Goal: Obtain resource: Download file/media

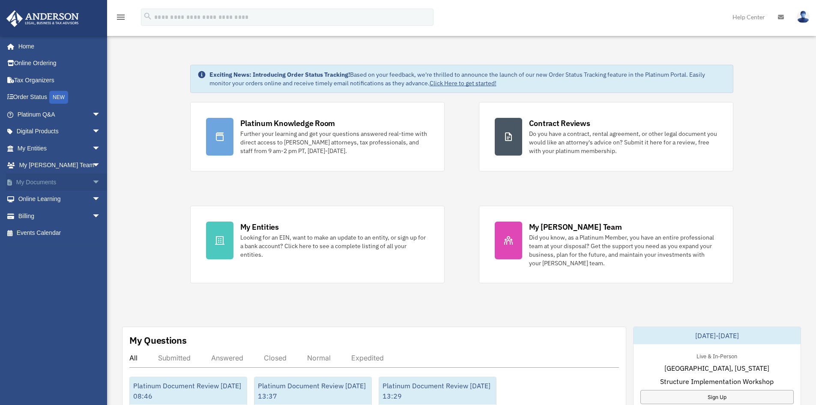
click at [92, 179] on span "arrow_drop_down" at bounding box center [100, 182] width 17 height 18
click at [54, 232] on link "Forms Library" at bounding box center [63, 232] width 102 height 17
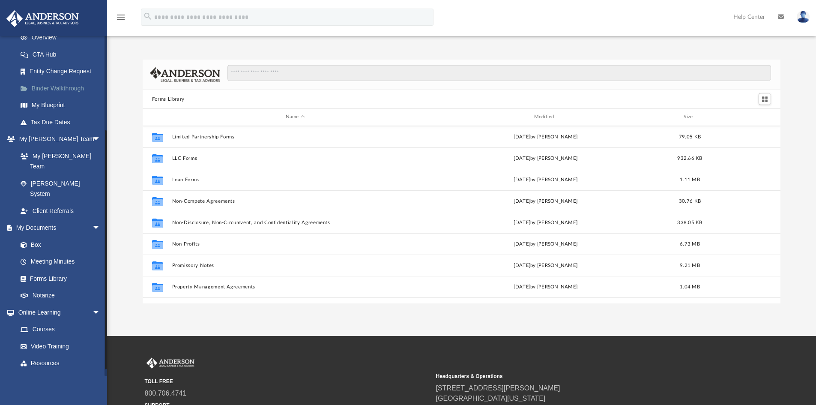
scroll to position [129, 0]
click at [31, 235] on link "Box" at bounding box center [63, 243] width 102 height 17
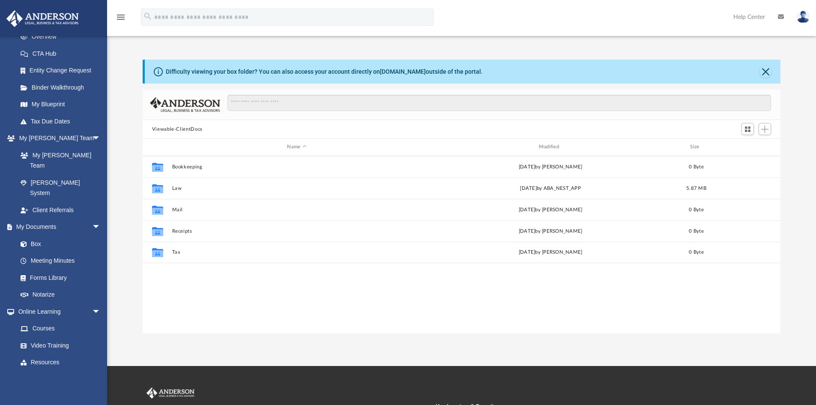
scroll to position [188, 631]
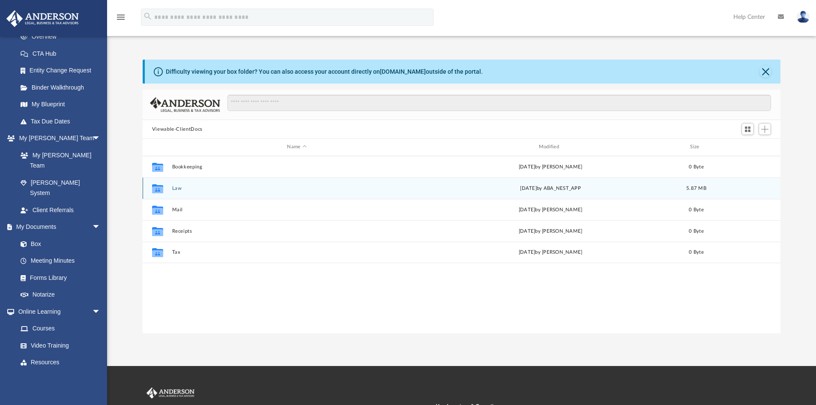
click at [194, 186] on button "Law" at bounding box center [297, 188] width 250 height 6
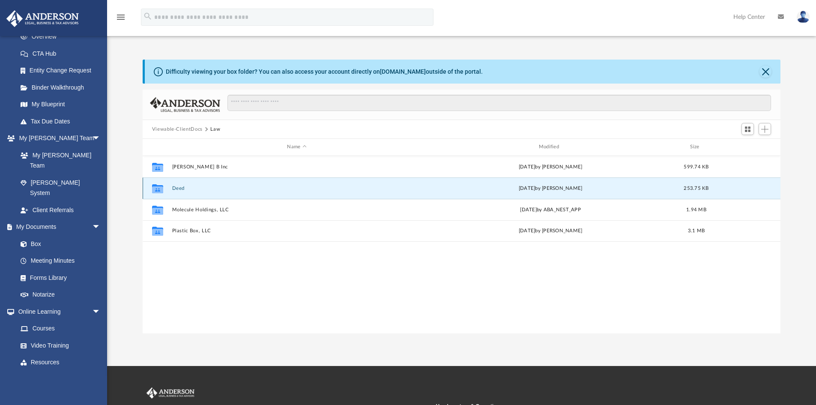
click at [179, 187] on button "Deed" at bounding box center [297, 188] width 250 height 6
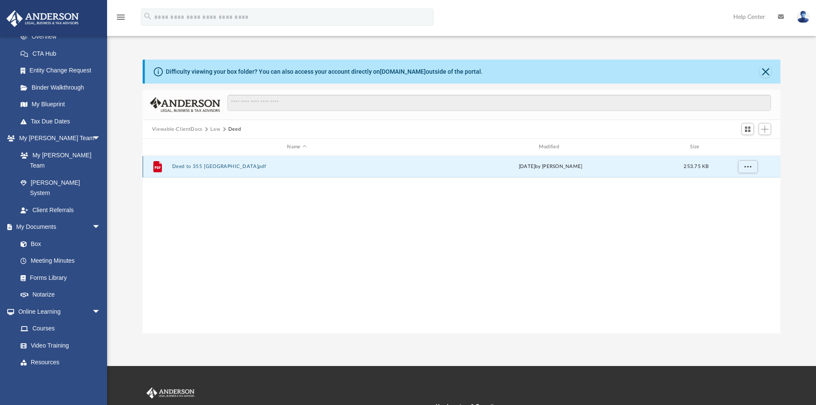
click at [226, 166] on button "Deed to 355 Summertown.pdf" at bounding box center [297, 167] width 250 height 6
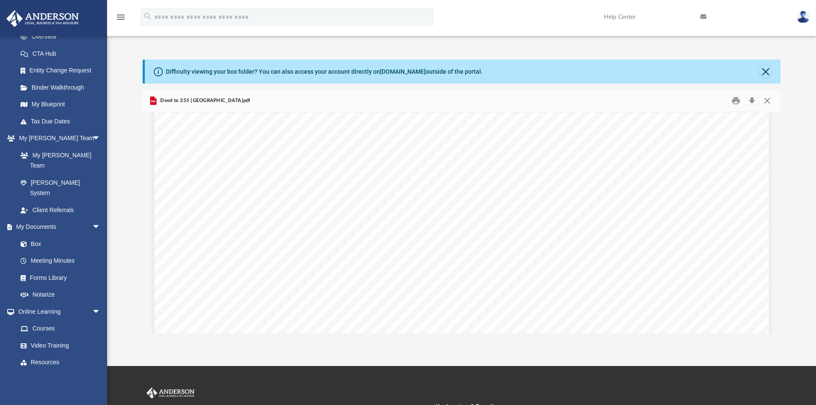
scroll to position [0, 0]
click at [769, 97] on button "Close" at bounding box center [766, 100] width 15 height 13
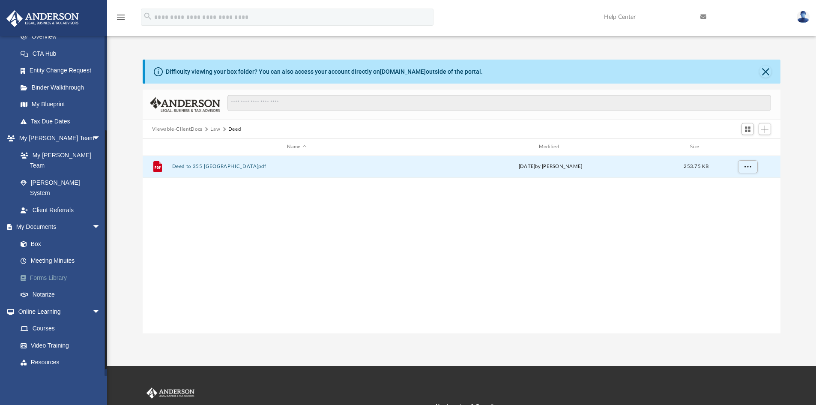
click at [43, 269] on link "Forms Library" at bounding box center [63, 277] width 102 height 17
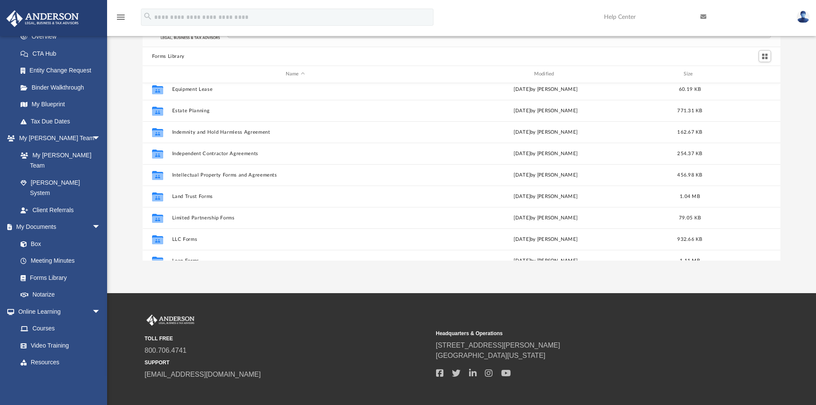
scroll to position [251, 0]
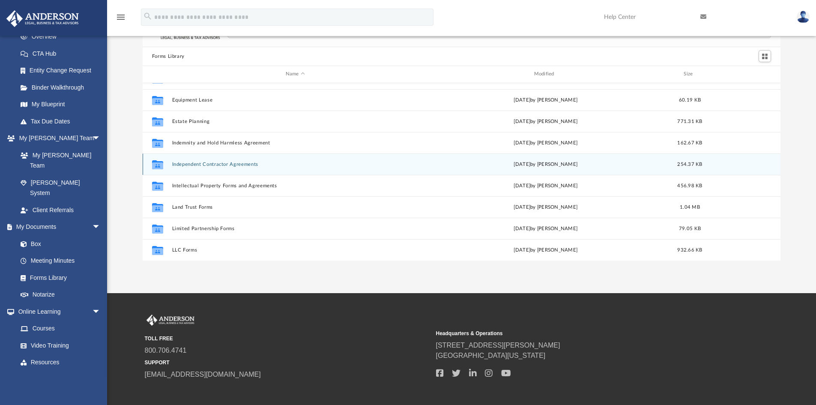
click at [236, 164] on button "Independent Contractor Agreements" at bounding box center [295, 164] width 247 height 6
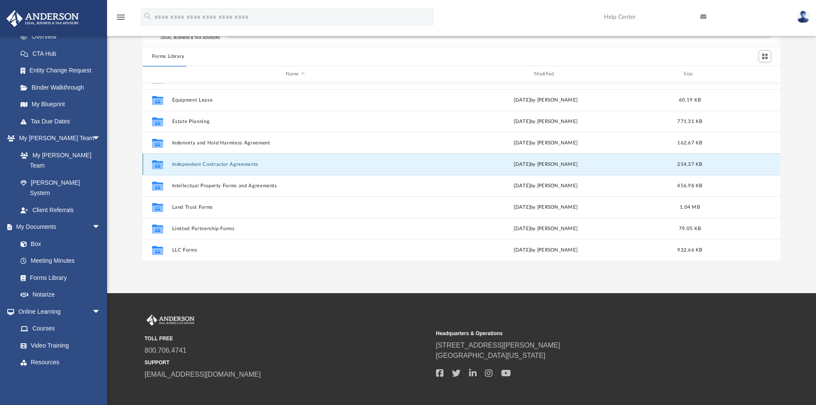
scroll to position [0, 0]
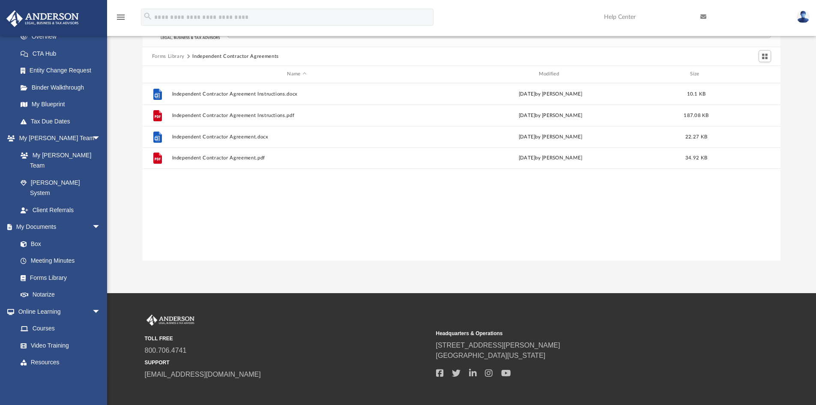
click at [170, 55] on button "Forms Library" at bounding box center [168, 57] width 33 height 8
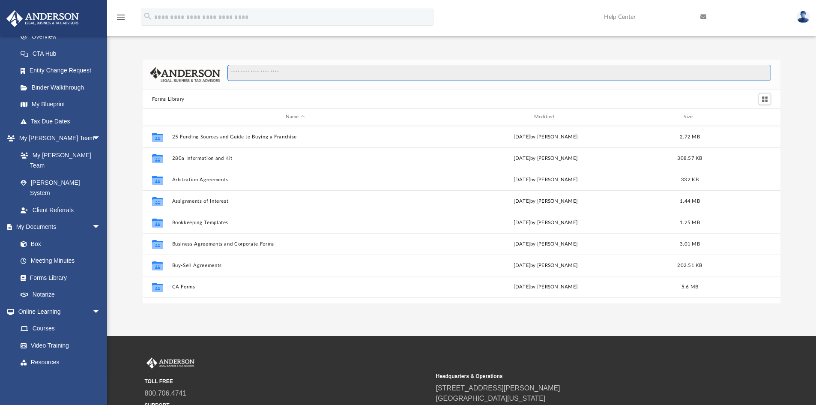
click at [278, 73] on input "Search files and folders" at bounding box center [499, 73] width 544 height 16
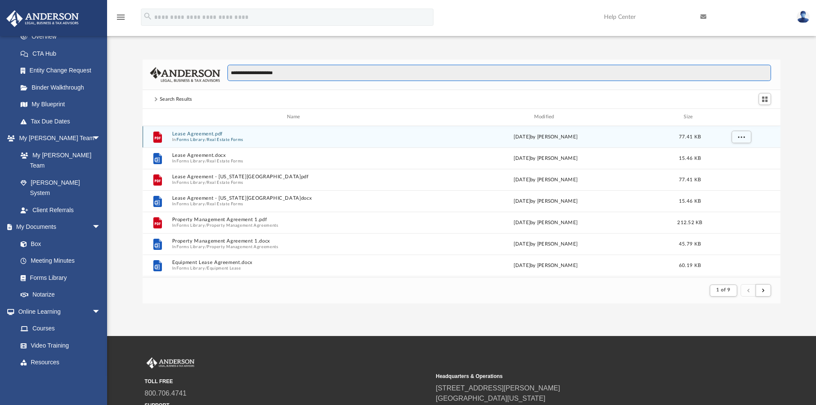
type input "**********"
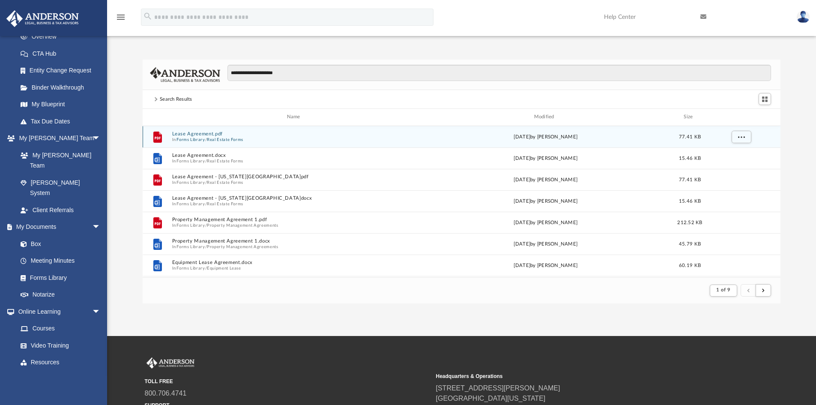
click at [199, 138] on button "Forms Library" at bounding box center [190, 140] width 28 height 6
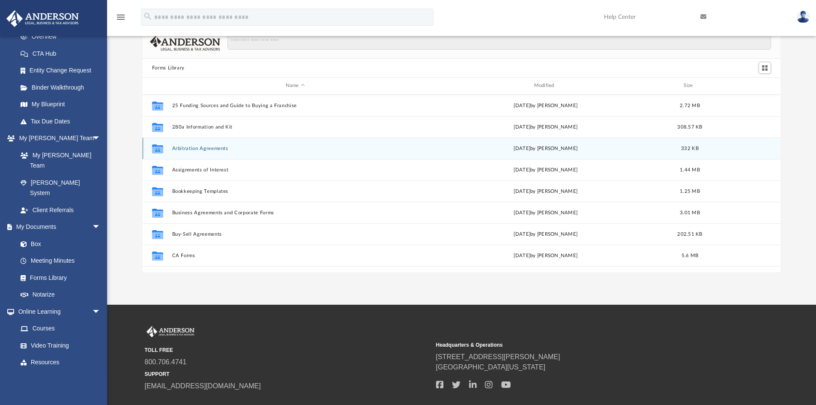
scroll to position [0, 0]
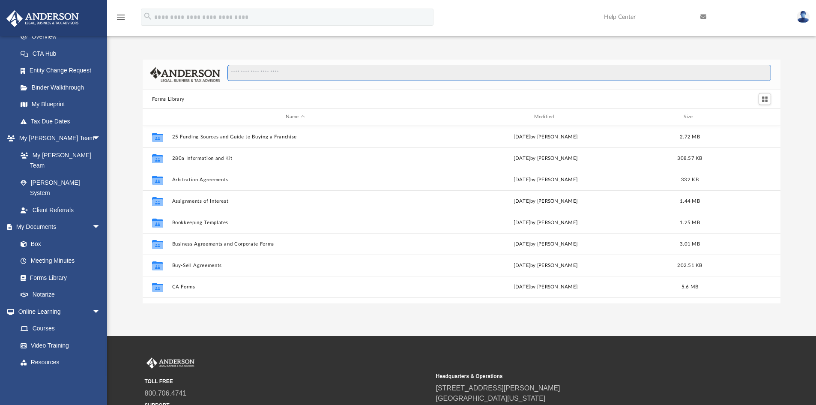
click at [275, 73] on input "Search files and folders" at bounding box center [499, 73] width 544 height 16
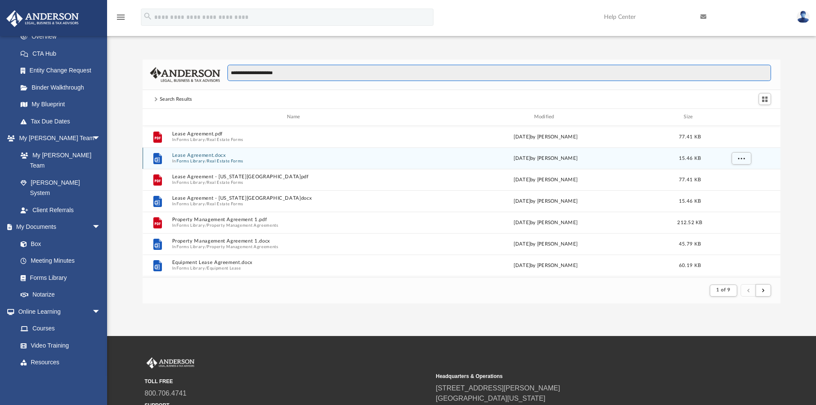
type input "**********"
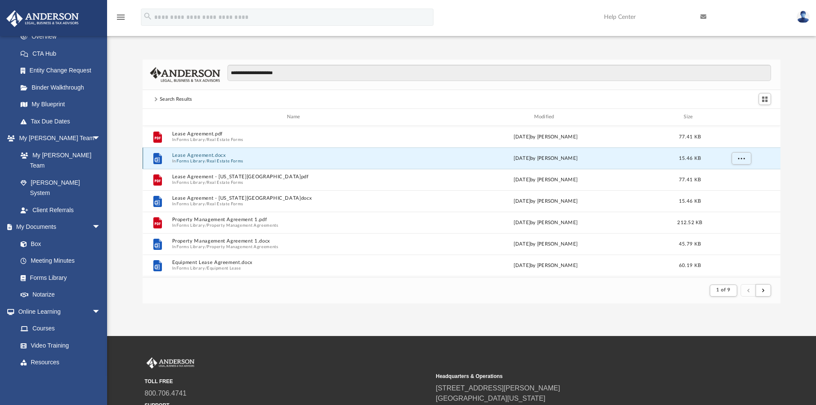
click at [215, 155] on button "Lease Agreement.docx" at bounding box center [295, 155] width 247 height 6
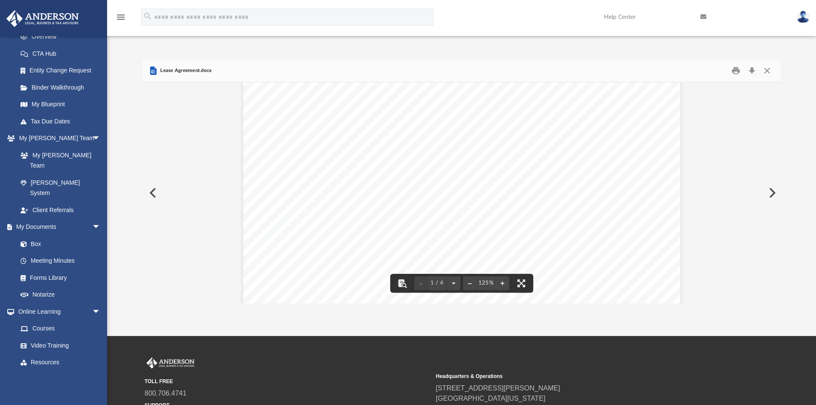
scroll to position [43, 0]
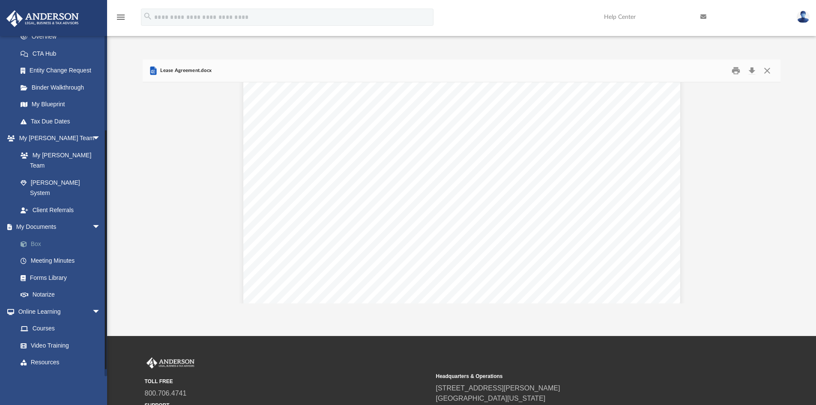
click at [39, 235] on link "Box" at bounding box center [63, 243] width 102 height 17
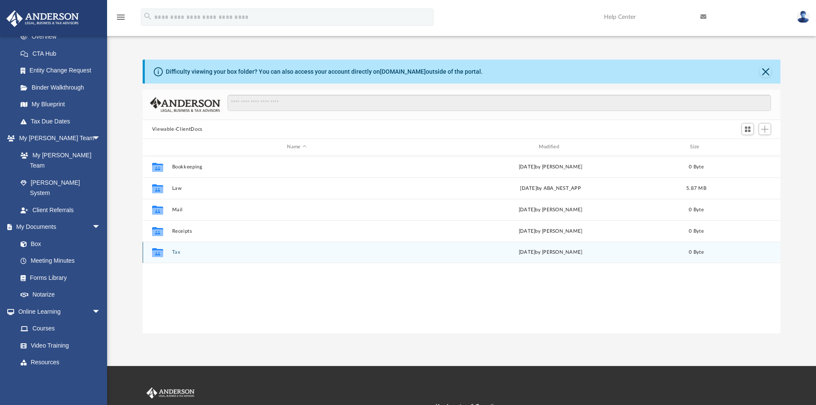
scroll to position [188, 631]
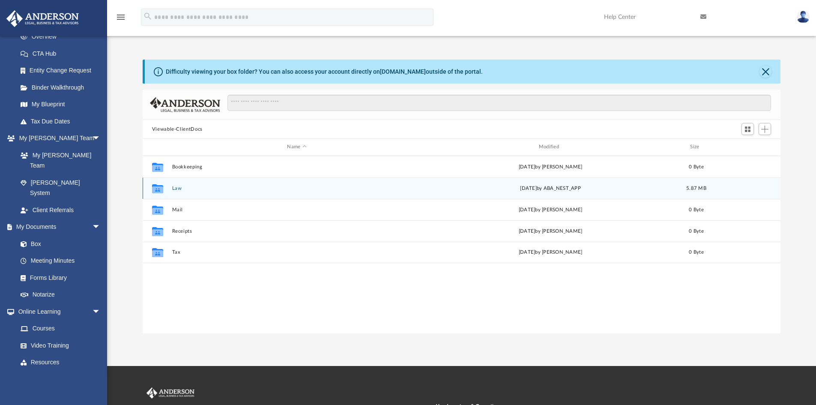
click at [179, 186] on button "Law" at bounding box center [297, 188] width 250 height 6
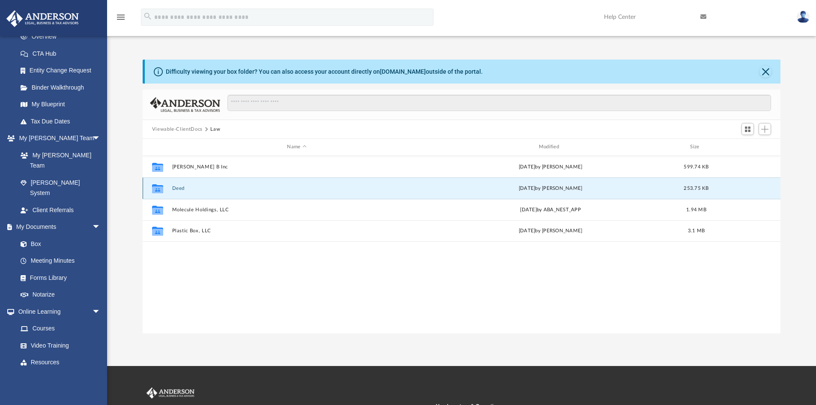
click at [181, 188] on button "Deed" at bounding box center [297, 188] width 250 height 6
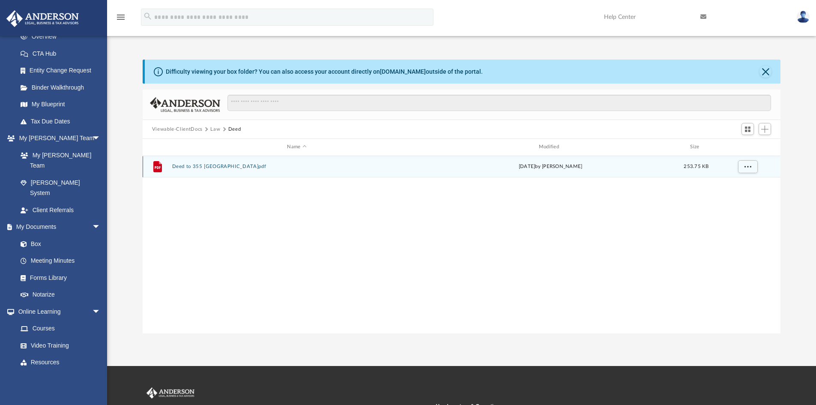
click at [218, 165] on button "Deed to 355 Summertown.pdf" at bounding box center [297, 167] width 250 height 6
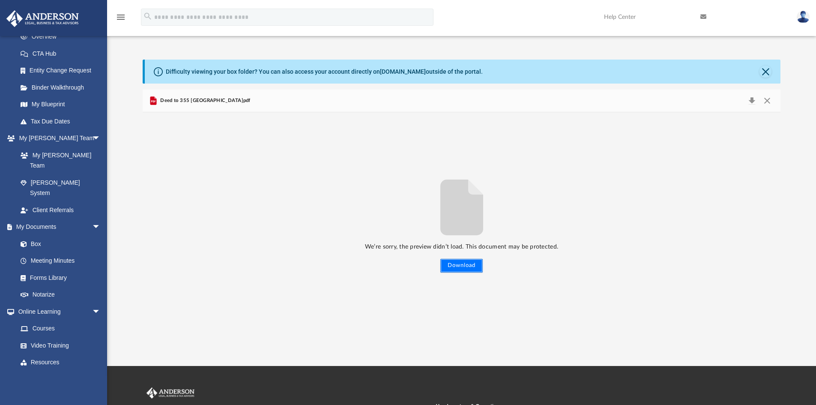
click at [461, 261] on button "Download" at bounding box center [461, 266] width 42 height 14
click at [767, 100] on button "Close" at bounding box center [766, 101] width 15 height 12
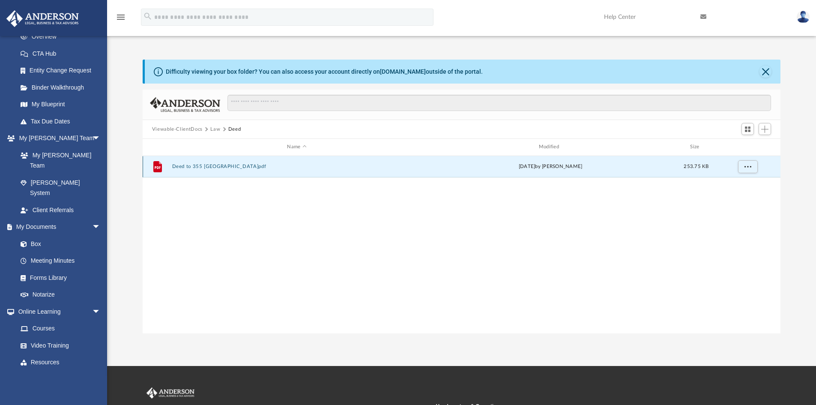
click at [200, 165] on button "Deed to 355 Summertown.pdf" at bounding box center [297, 167] width 250 height 6
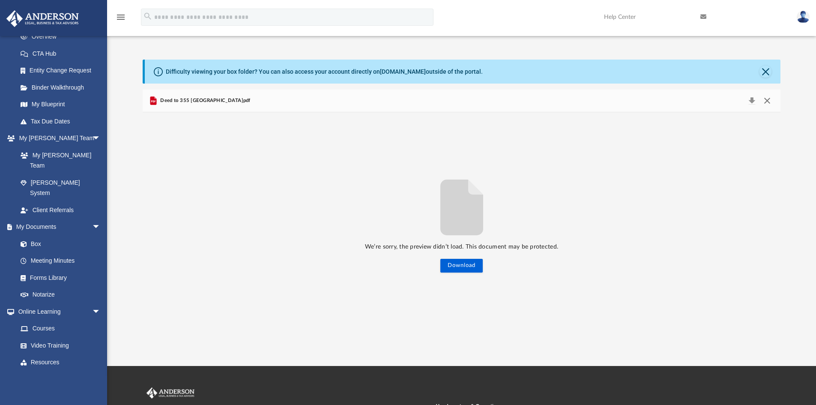
click at [768, 99] on button "Close" at bounding box center [766, 101] width 15 height 12
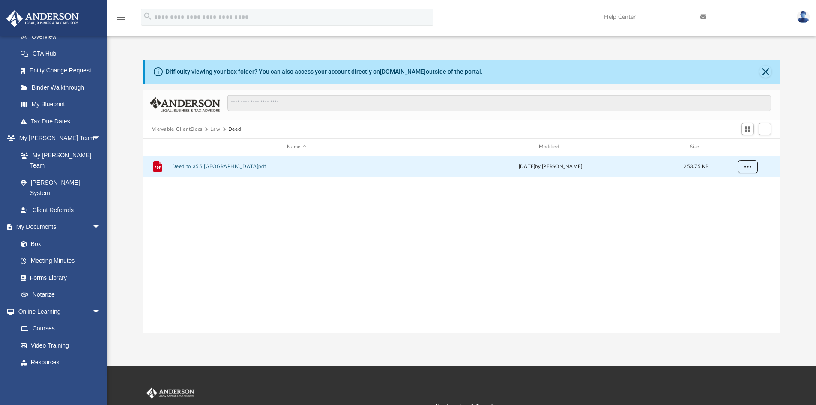
click at [750, 169] on button "More options" at bounding box center [748, 166] width 20 height 13
click at [738, 182] on li "Preview" at bounding box center [739, 183] width 25 height 9
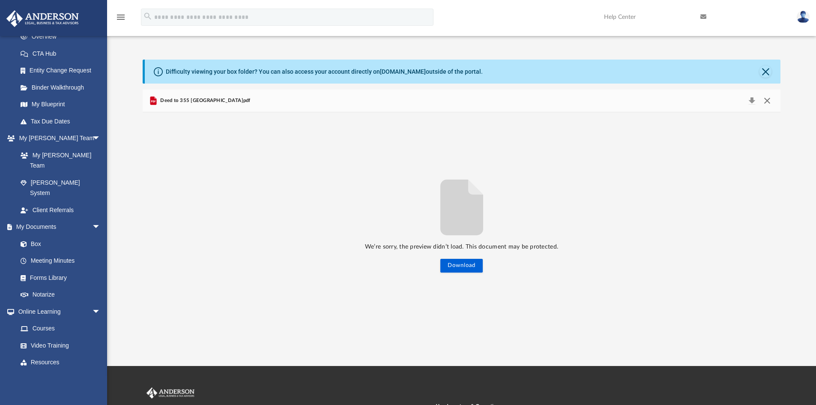
click at [766, 100] on button "Close" at bounding box center [766, 101] width 15 height 12
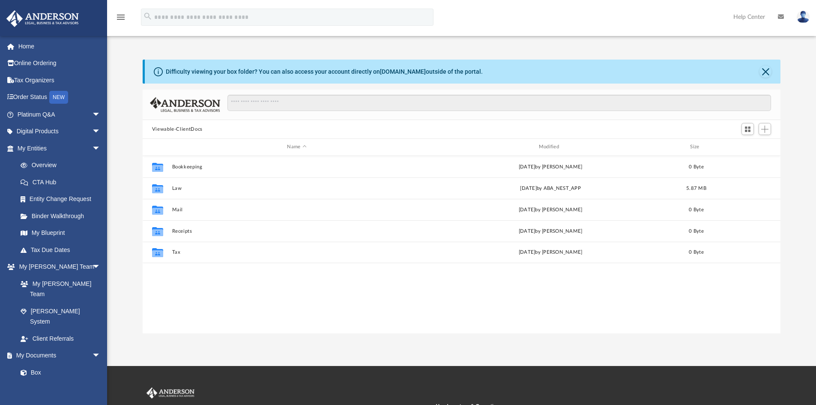
scroll to position [188, 631]
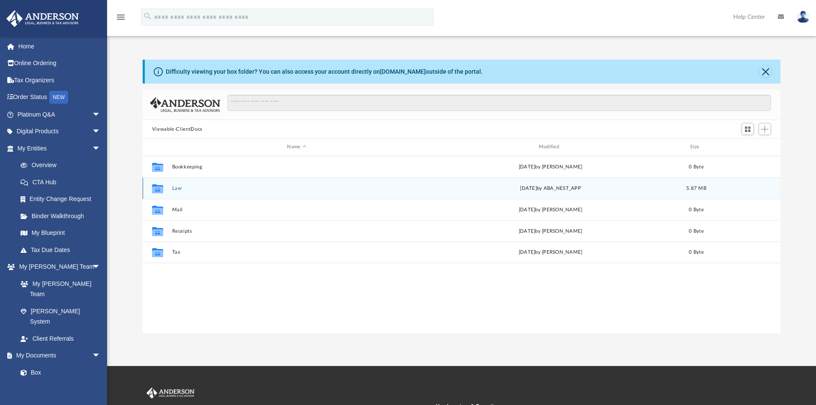
click at [177, 188] on button "Law" at bounding box center [297, 188] width 250 height 6
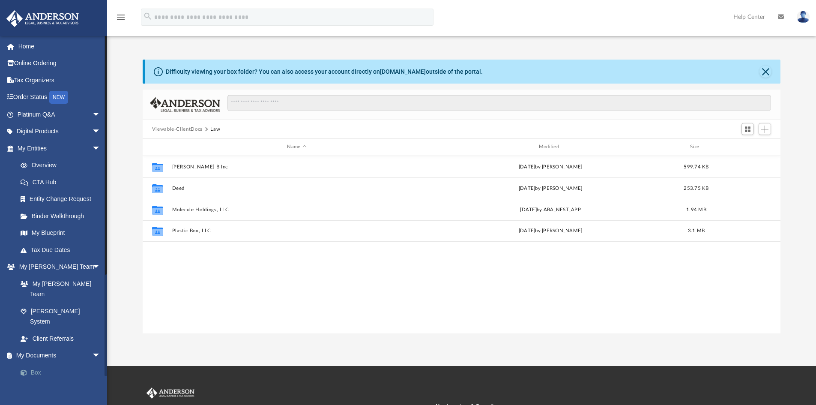
click at [34, 364] on link "Box" at bounding box center [63, 372] width 102 height 17
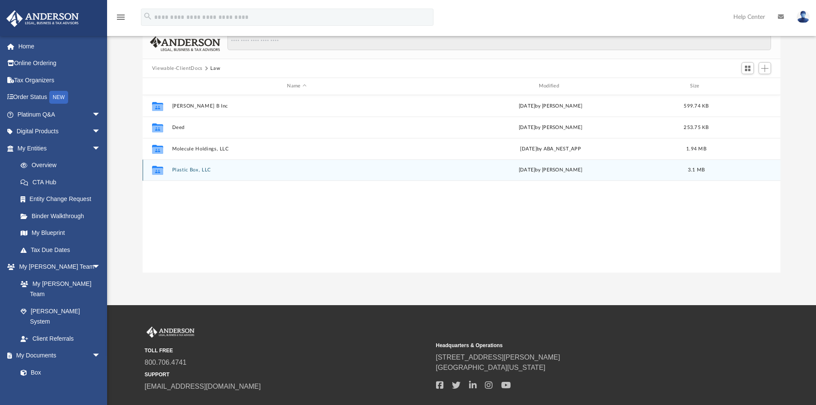
scroll to position [0, 0]
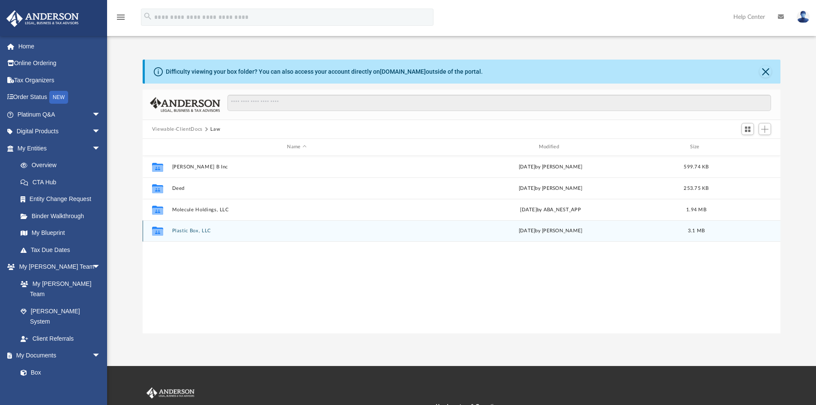
click at [184, 228] on button "Plastic Box, LLC" at bounding box center [297, 231] width 250 height 6
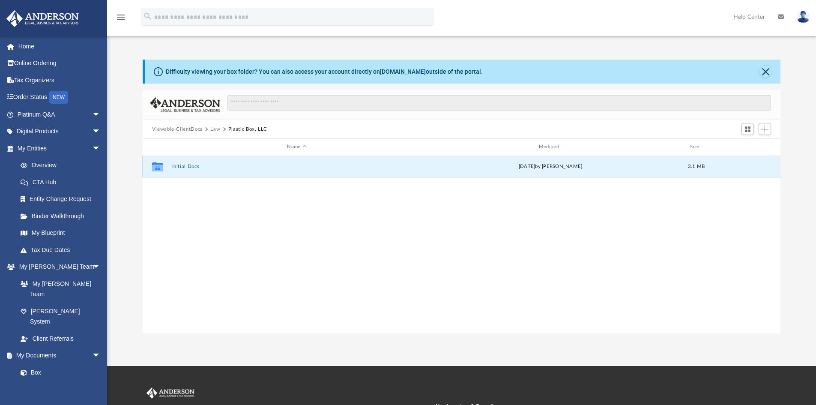
click at [179, 164] on button "Initial Docs" at bounding box center [297, 167] width 250 height 6
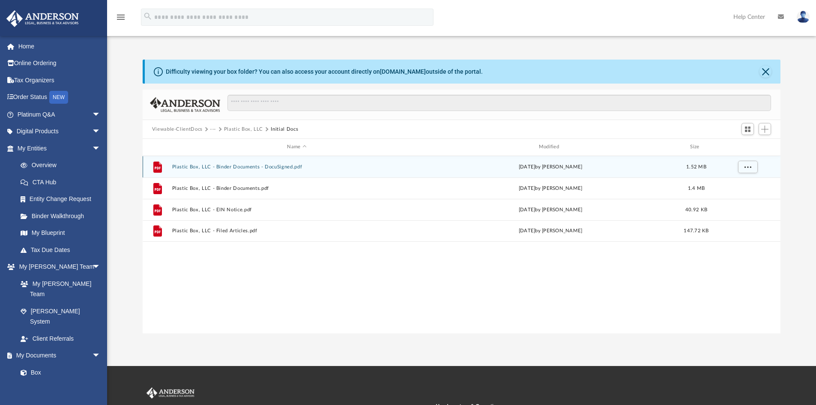
click at [239, 165] on button "Plastic Box, LLC - Binder Documents - DocuSigned.pdf" at bounding box center [297, 167] width 250 height 6
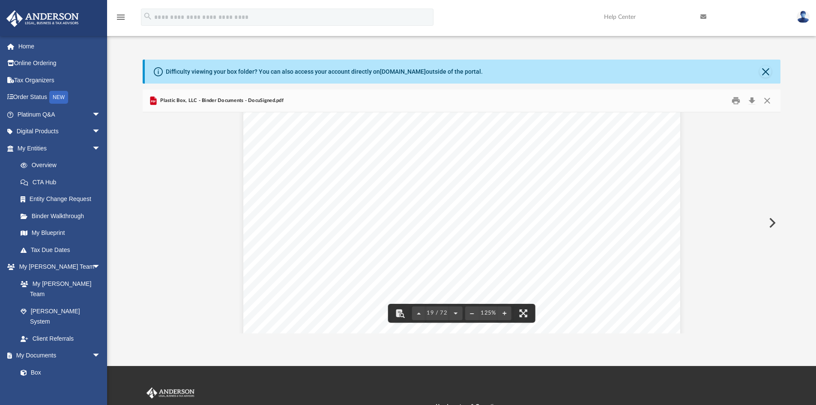
scroll to position [10709, 0]
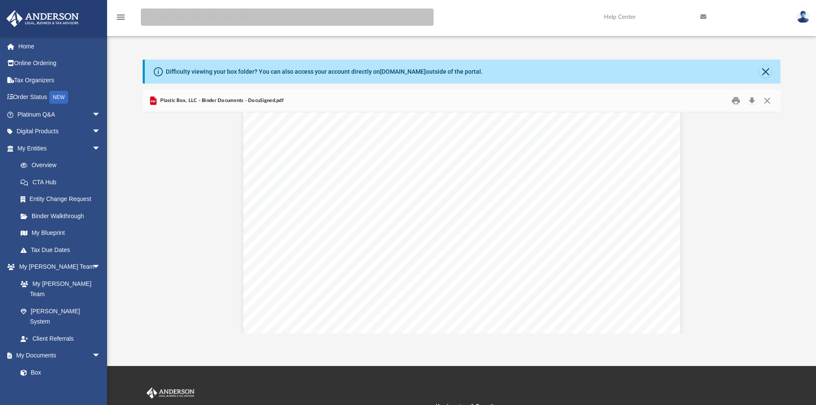
click at [176, 17] on input "search" at bounding box center [287, 17] width 293 height 17
click at [153, 20] on input "**********" at bounding box center [287, 17] width 293 height 17
type input "**********"
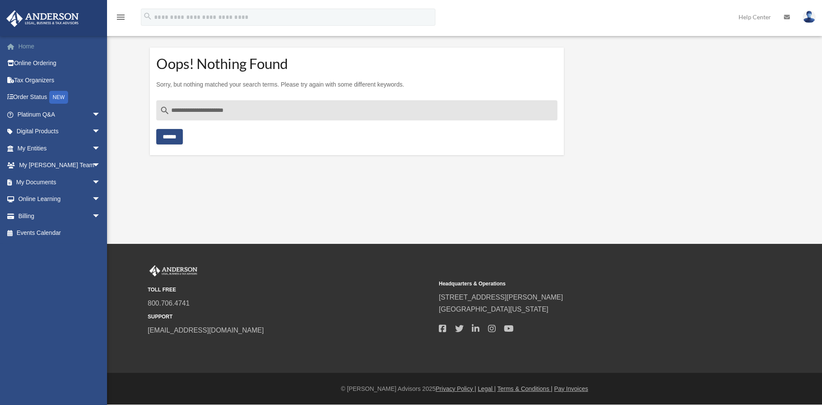
click at [27, 47] on link "Home" at bounding box center [60, 46] width 108 height 17
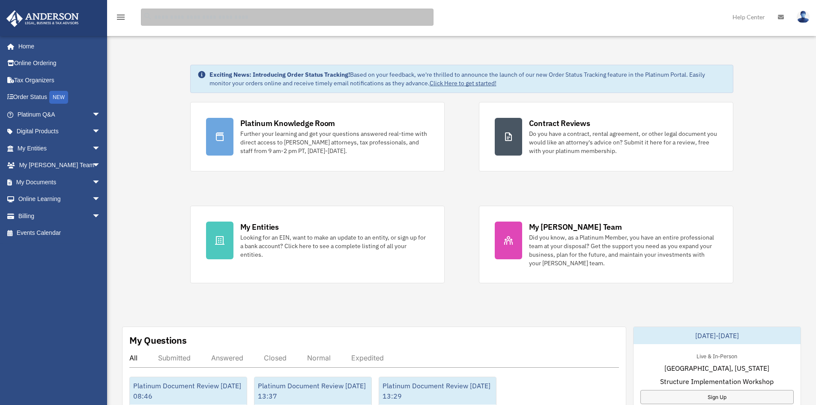
click at [195, 17] on input "search" at bounding box center [287, 17] width 293 height 17
type input "**********"
